Goal: Information Seeking & Learning: Learn about a topic

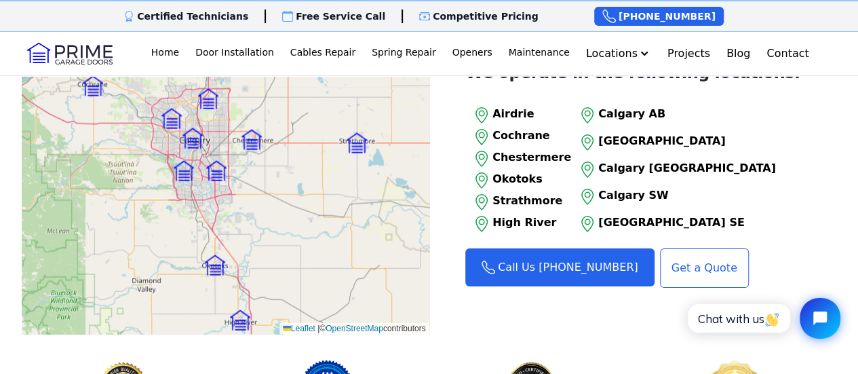
scroll to position [1425, 0]
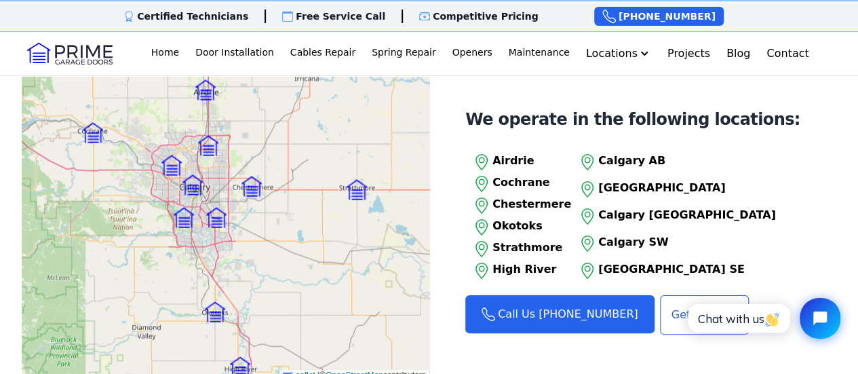
click at [632, 234] on p "Calgary SW" at bounding box center [687, 242] width 178 height 16
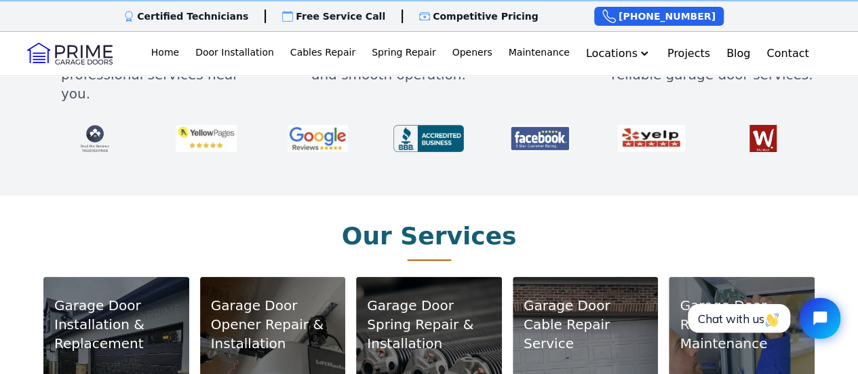
scroll to position [814, 0]
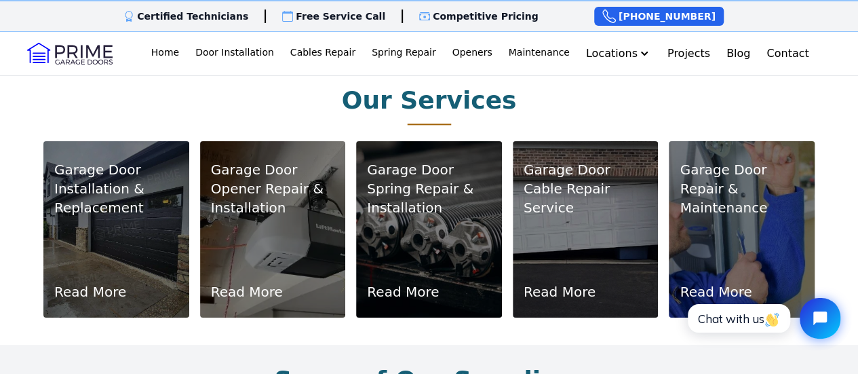
click at [712, 282] on link "Read More" at bounding box center [716, 291] width 72 height 19
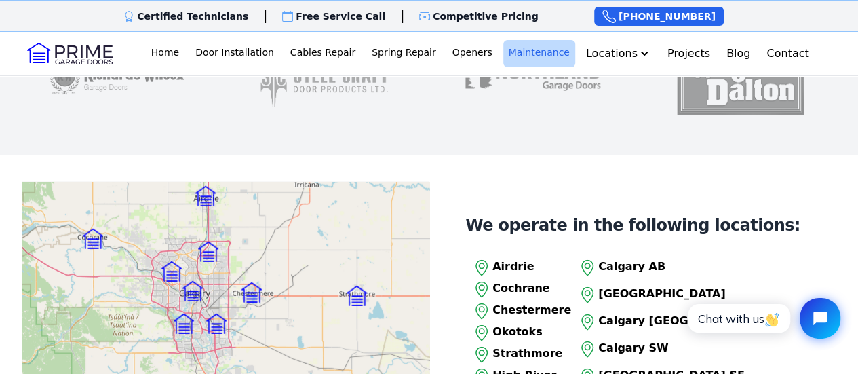
scroll to position [1900, 0]
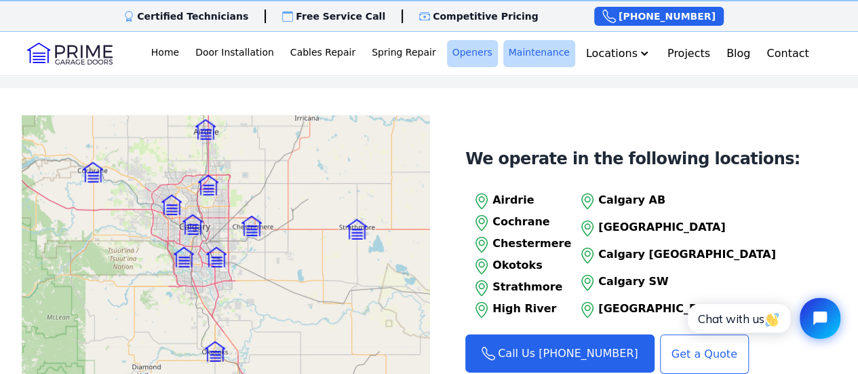
click at [447, 54] on link "Openers" at bounding box center [472, 53] width 51 height 27
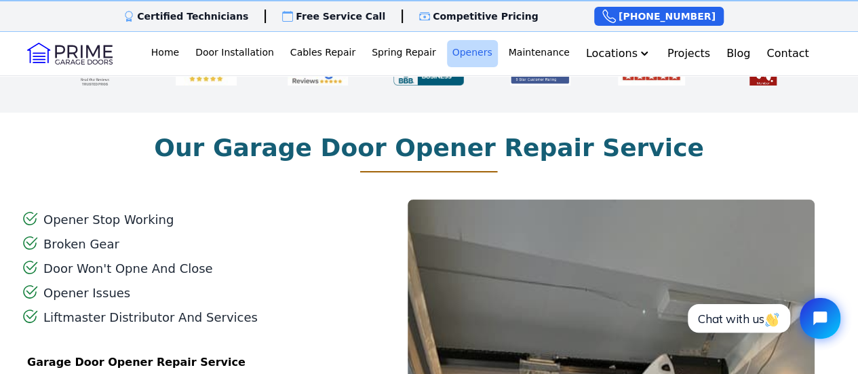
scroll to position [746, 0]
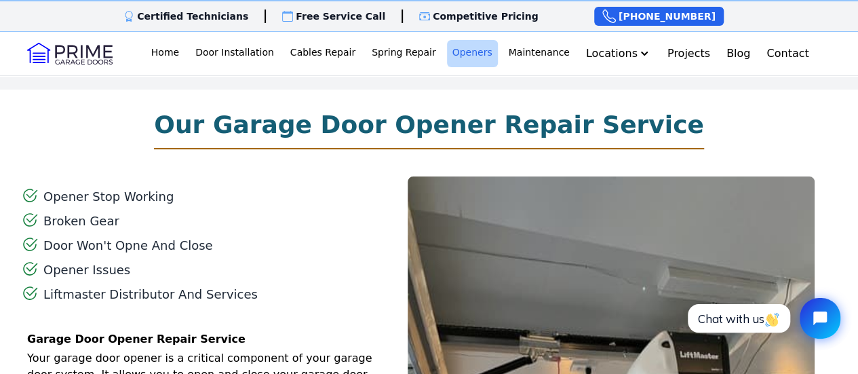
click at [441, 128] on h2 "Our Garage Door Opener Repair Service" at bounding box center [429, 124] width 550 height 27
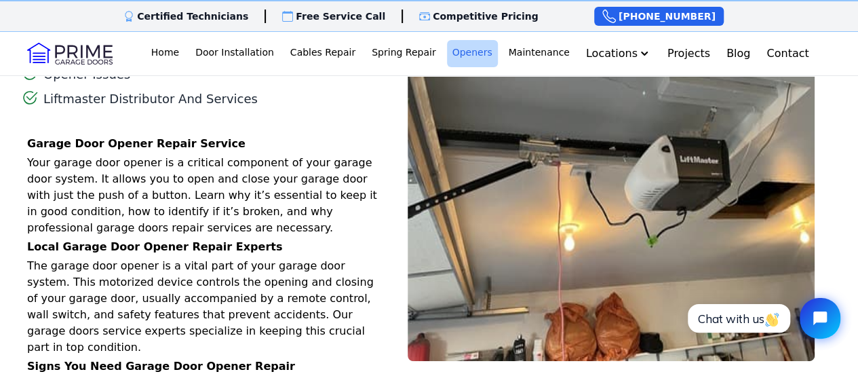
scroll to position [882, 0]
